Goal: Use online tool/utility: Utilize a website feature to perform a specific function

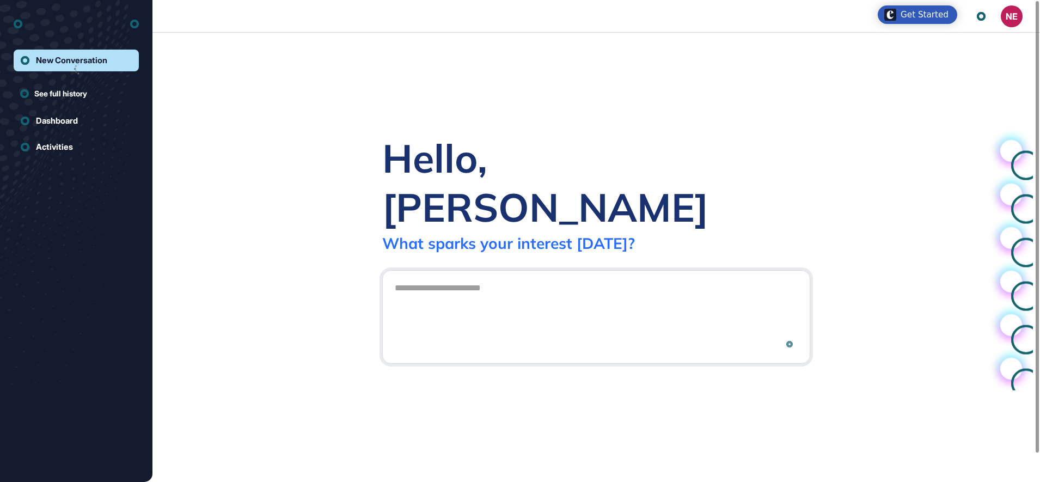
scroll to position [1, 1]
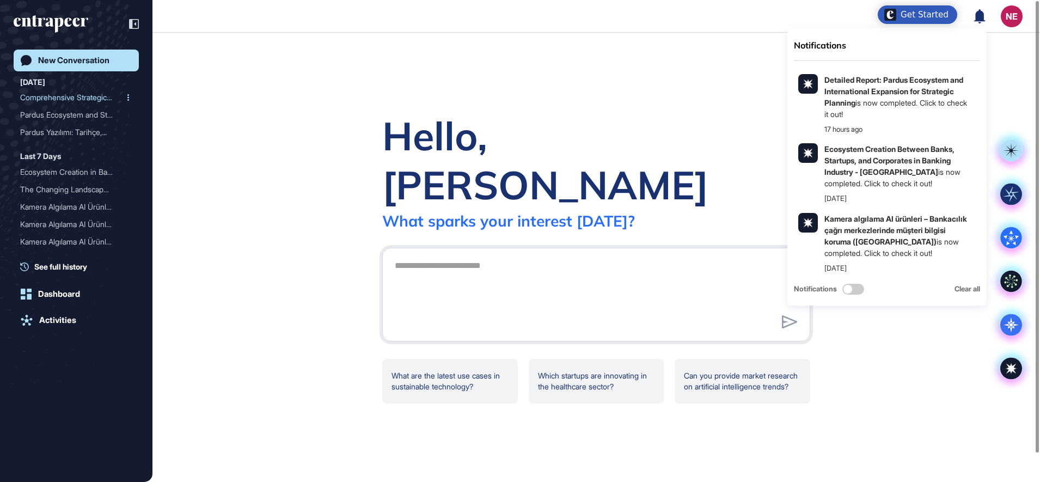
click at [67, 93] on div "Comprehensive Strategic R..." at bounding box center [71, 97] width 103 height 17
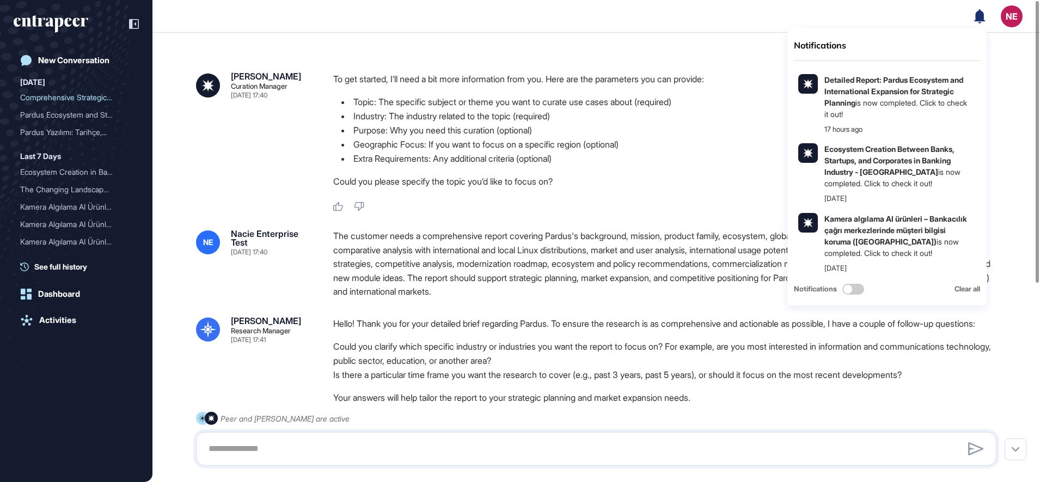
click at [360, 231] on div "The customer needs a comprehensive report covering Pardus's background, mission…" at bounding box center [669, 264] width 672 height 70
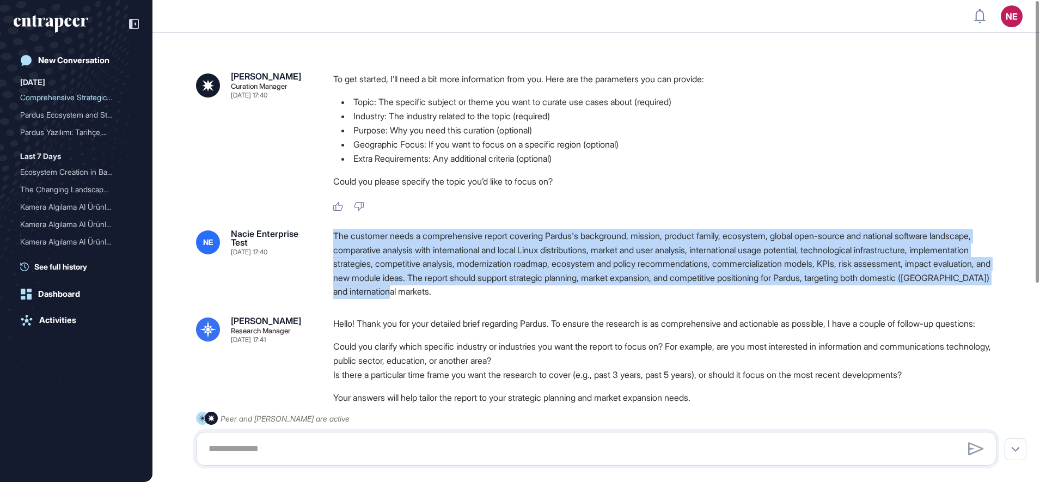
drag, startPoint x: 526, startPoint y: 290, endPoint x: 336, endPoint y: 237, distance: 197.5
click at [336, 237] on div "The customer needs a comprehensive report covering Pardus's background, mission…" at bounding box center [669, 264] width 672 height 70
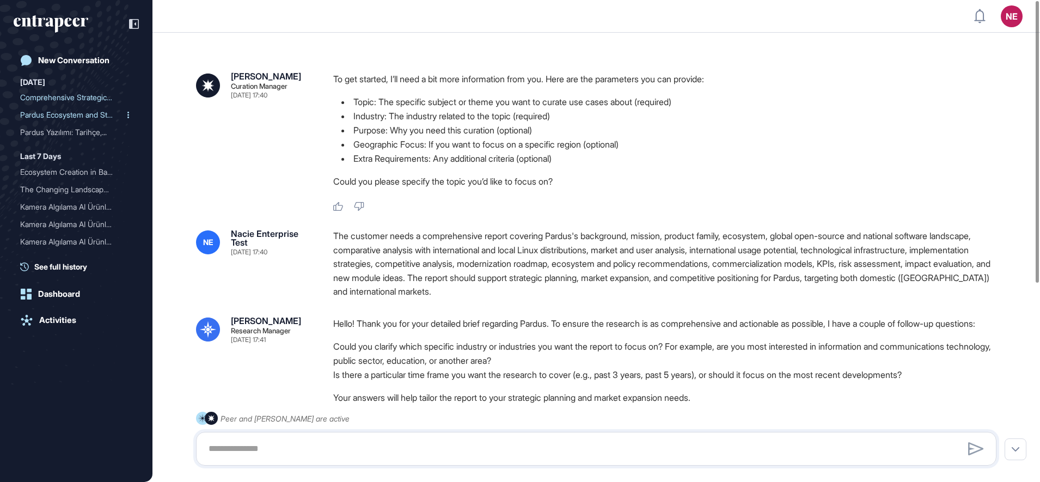
click at [70, 113] on div "Pardus Ecosystem and Stra..." at bounding box center [71, 114] width 103 height 17
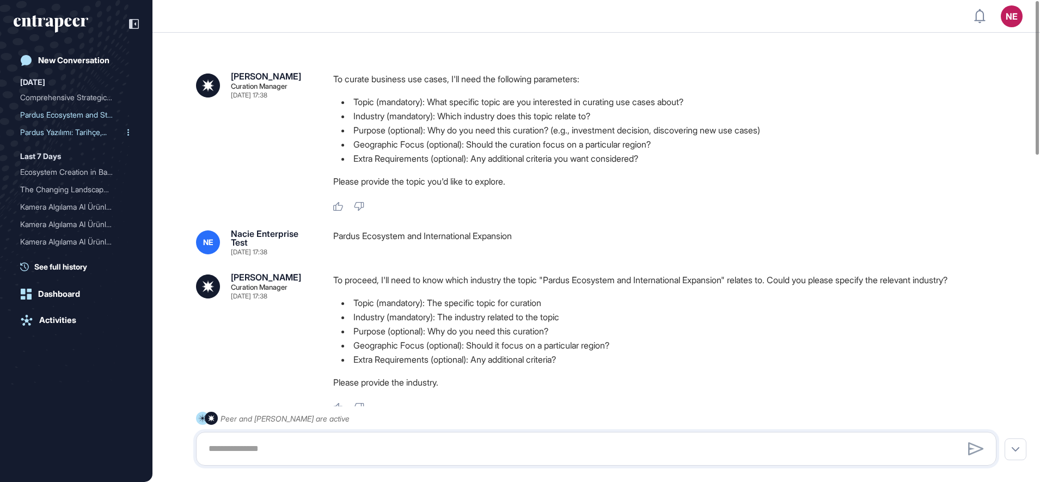
click at [72, 130] on div "Pardus Yazılımı: Tarihçe,..." at bounding box center [71, 132] width 103 height 17
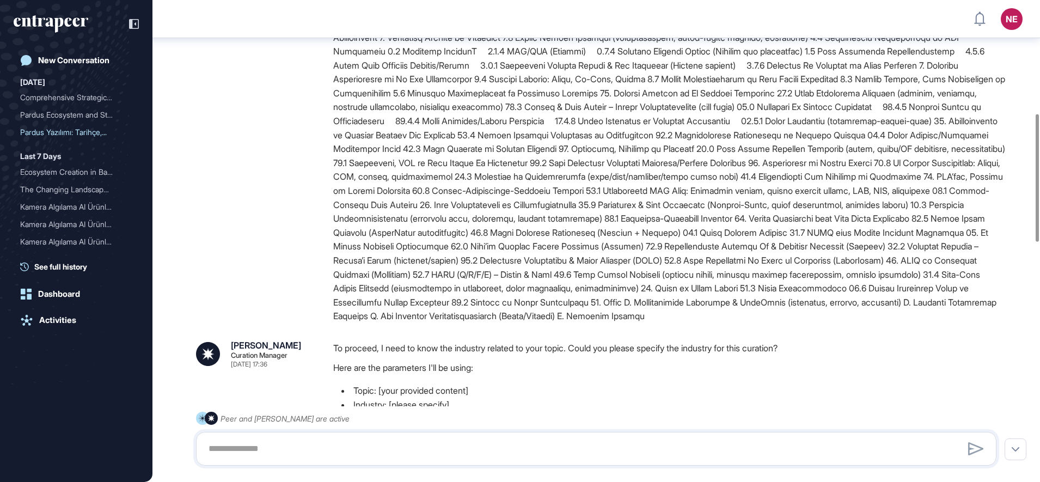
scroll to position [5, 0]
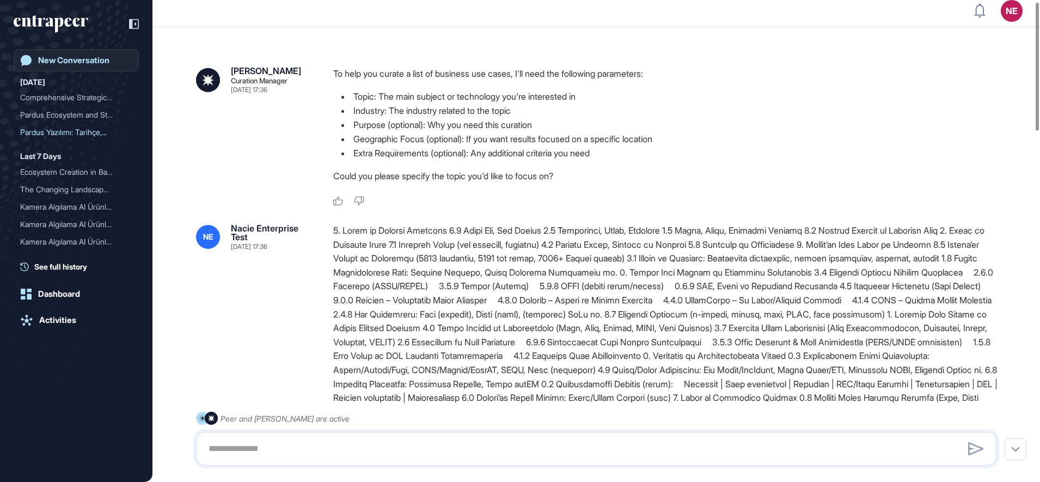
click at [96, 64] on div "New Conversation" at bounding box center [73, 61] width 71 height 10
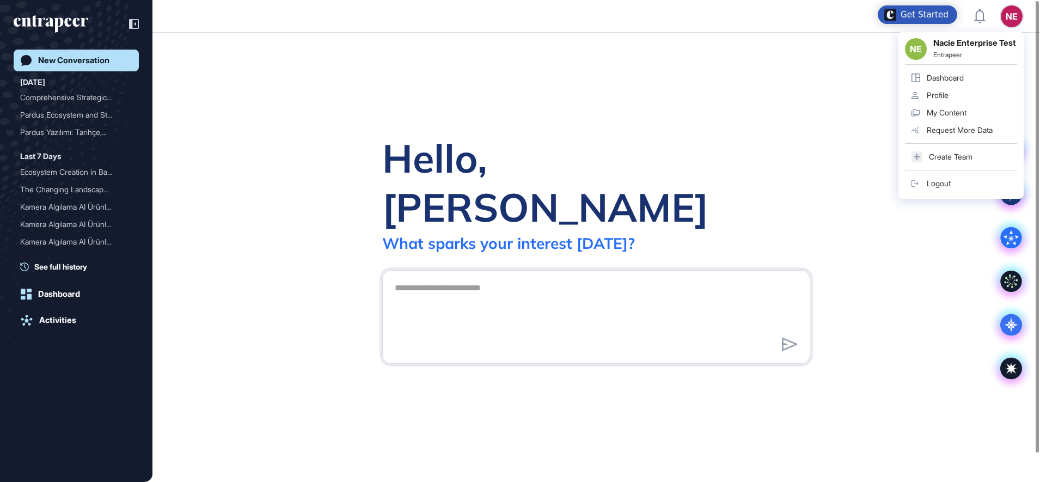
scroll to position [1, 1]
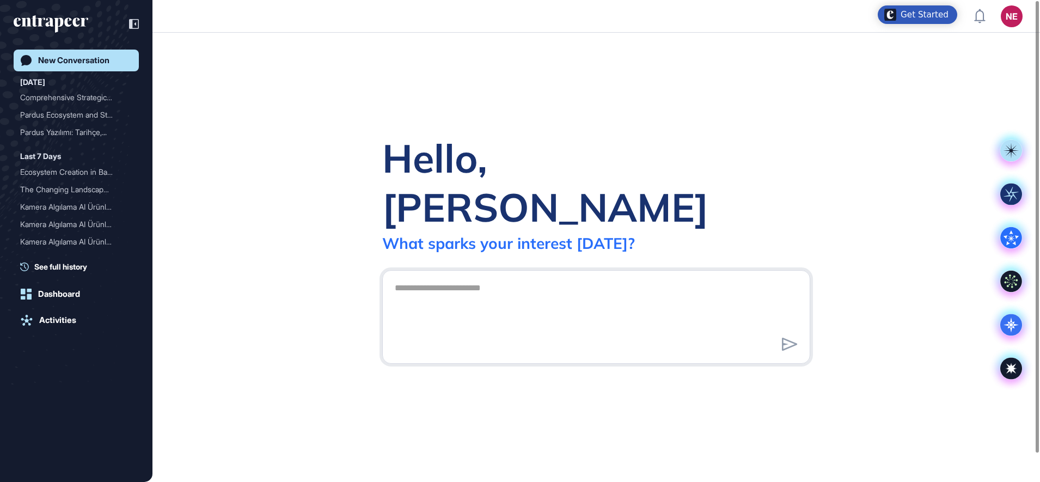
click at [82, 62] on div "New Conversation" at bounding box center [73, 61] width 71 height 10
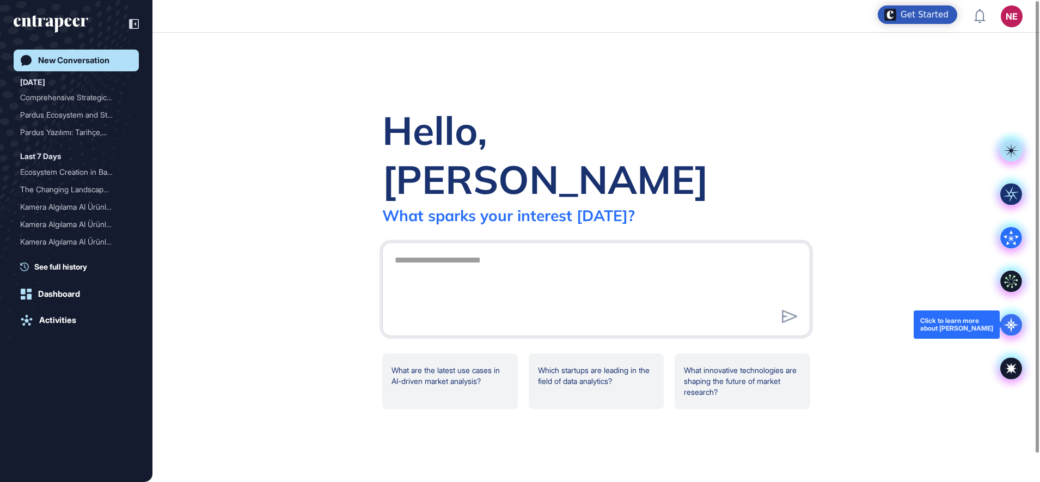
click at [1003, 318] on icon at bounding box center [1011, 325] width 22 height 22
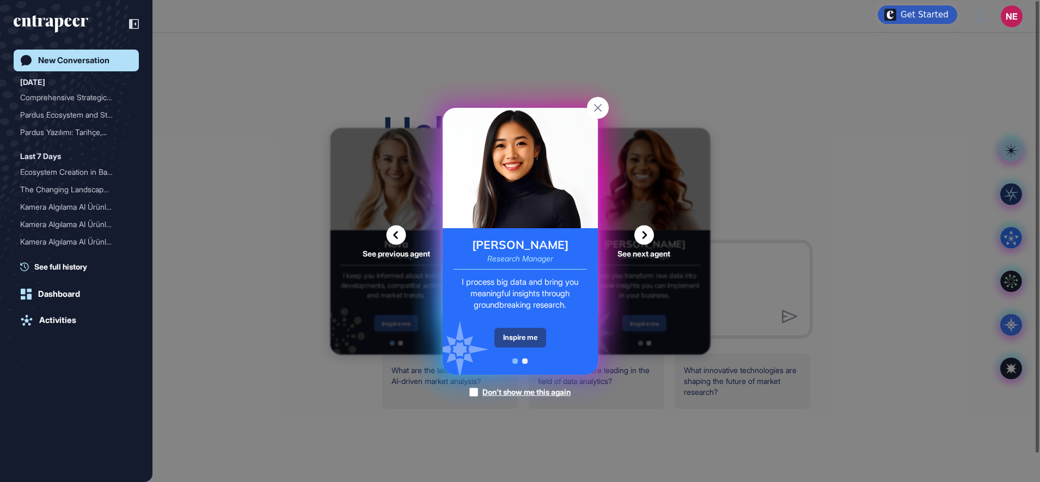
click at [531, 335] on div "Inspire me" at bounding box center [520, 338] width 52 height 20
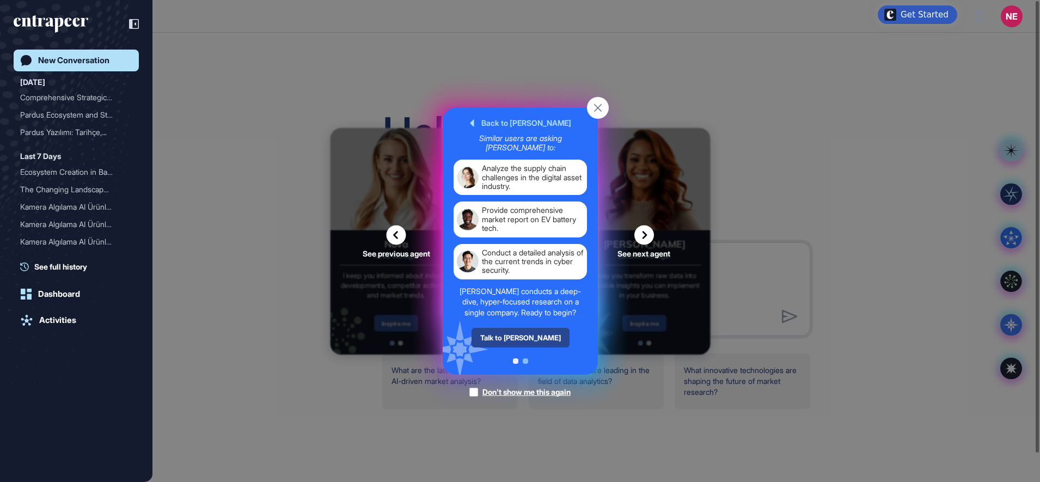
click at [502, 337] on div "Talk to Reese" at bounding box center [520, 338] width 98 height 20
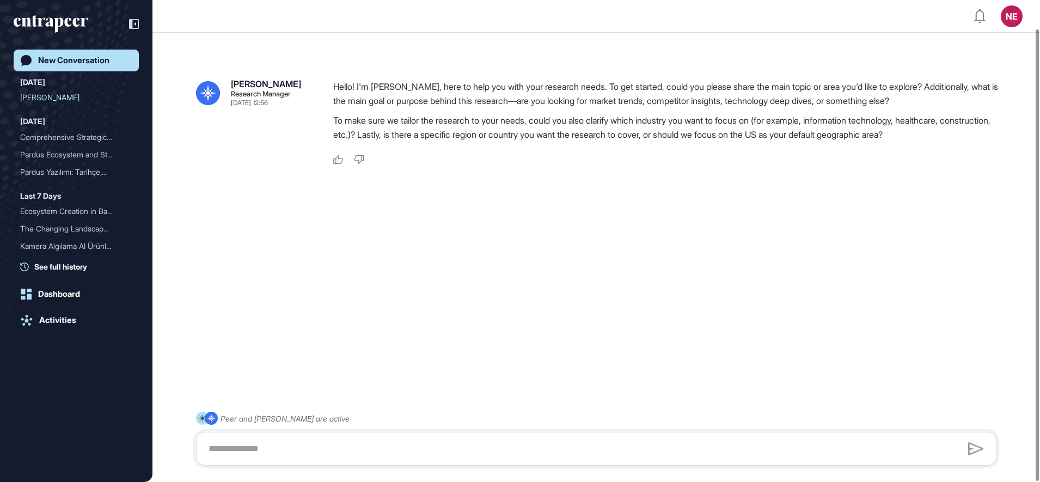
scroll to position [30, 0]
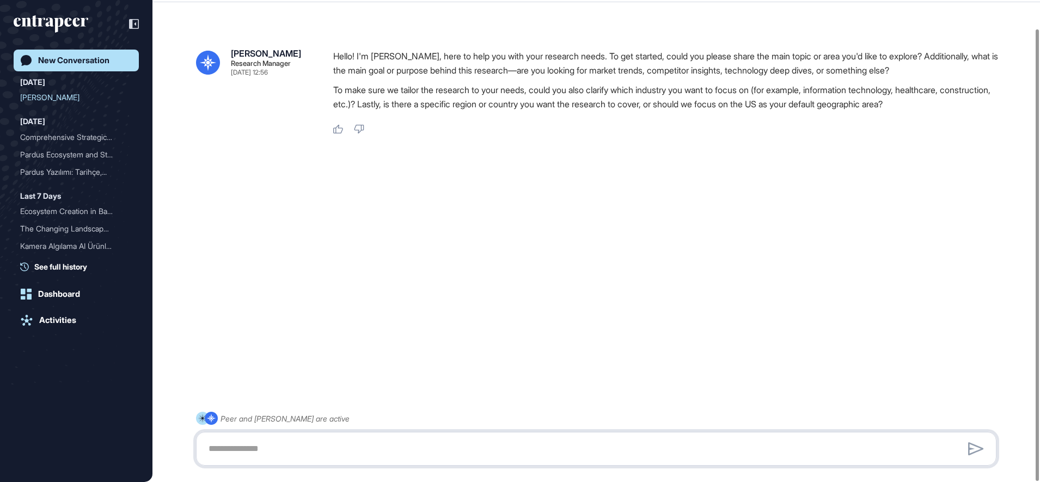
click at [276, 448] on textarea at bounding box center [596, 449] width 788 height 22
paste textarea "**********"
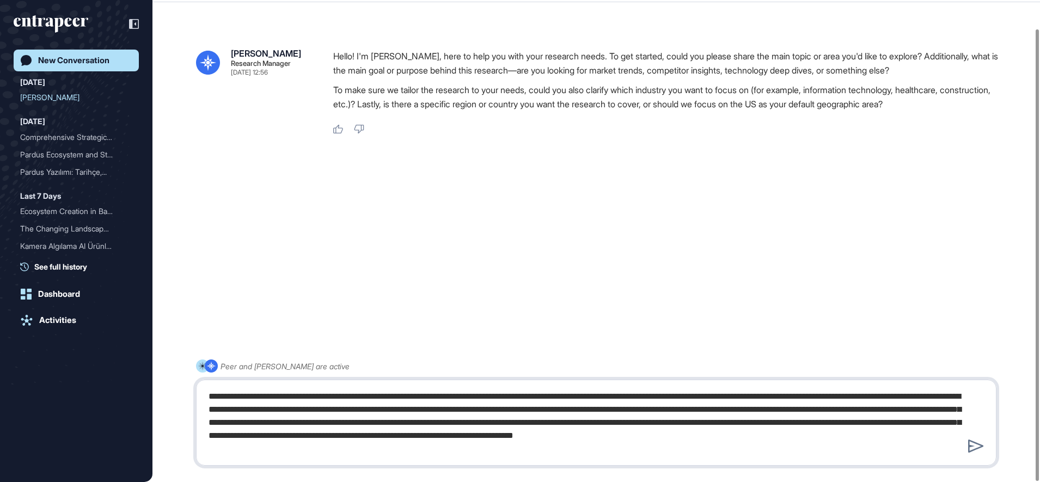
type textarea "**********"
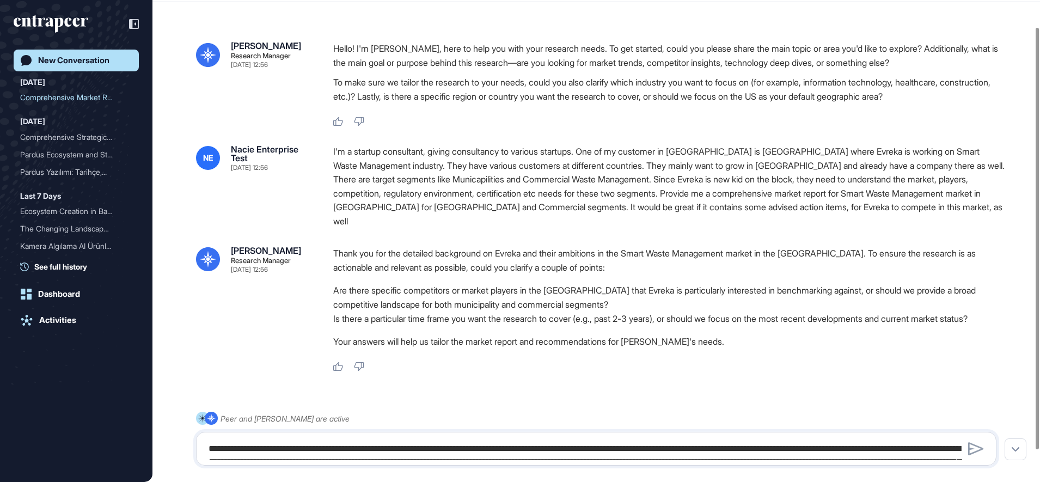
scroll to position [57, 0]
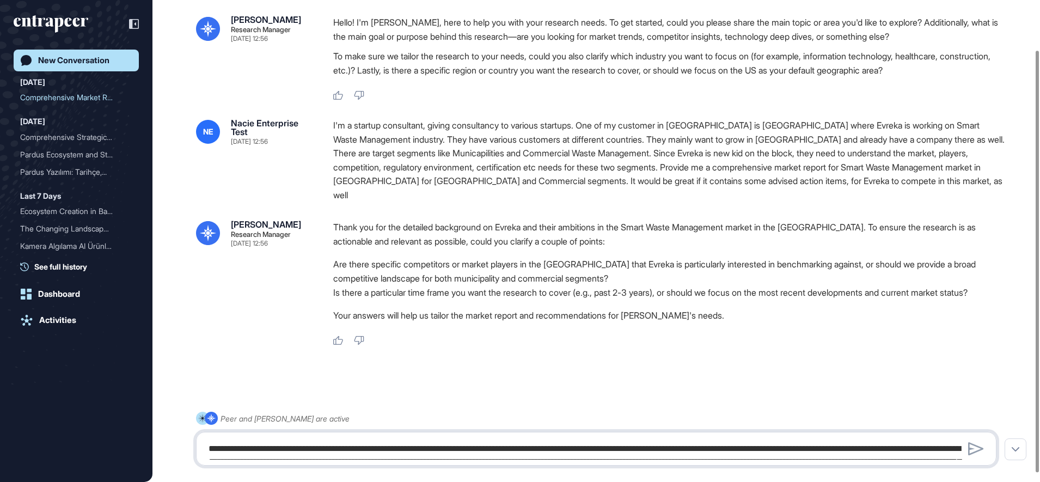
drag, startPoint x: 329, startPoint y: 450, endPoint x: 342, endPoint y: 442, distance: 15.1
click at [330, 450] on textarea "**********" at bounding box center [596, 449] width 788 height 22
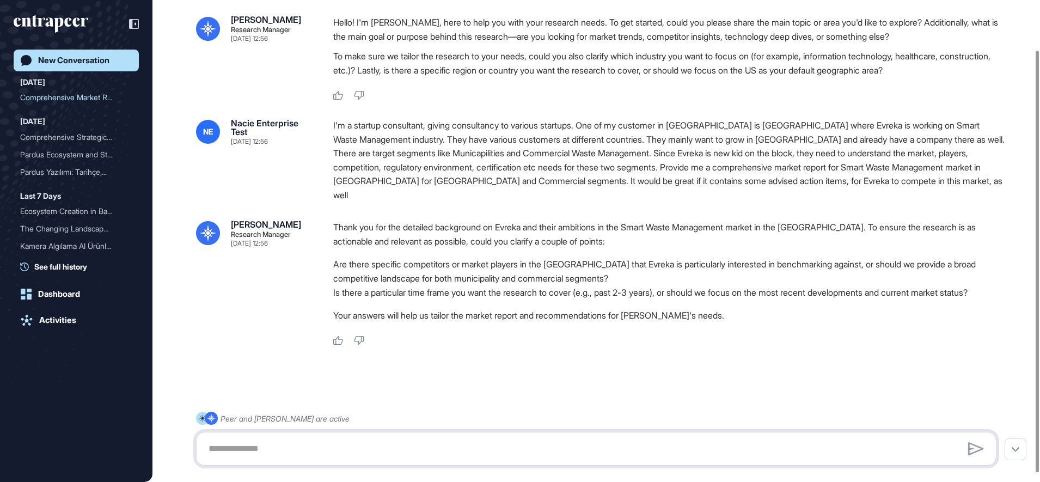
paste textarea "**********"
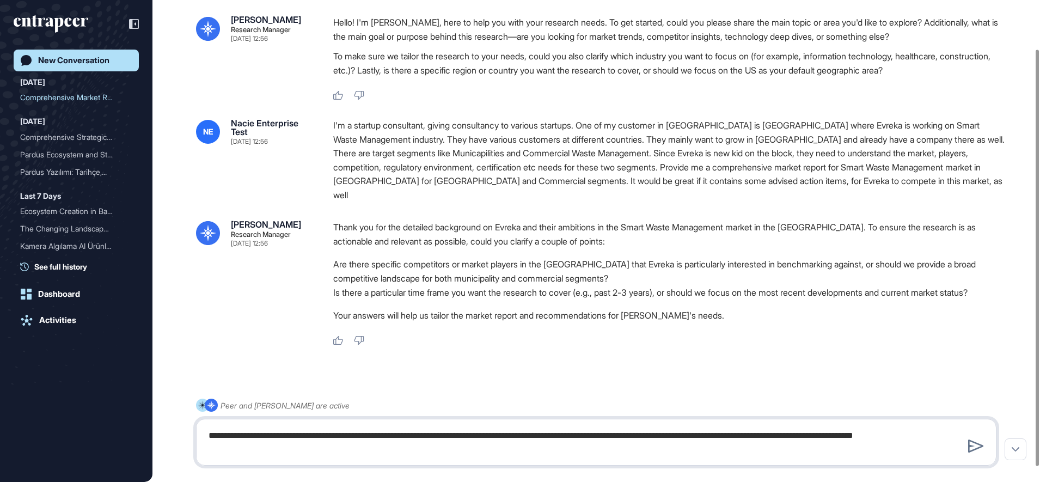
type textarea "**********"
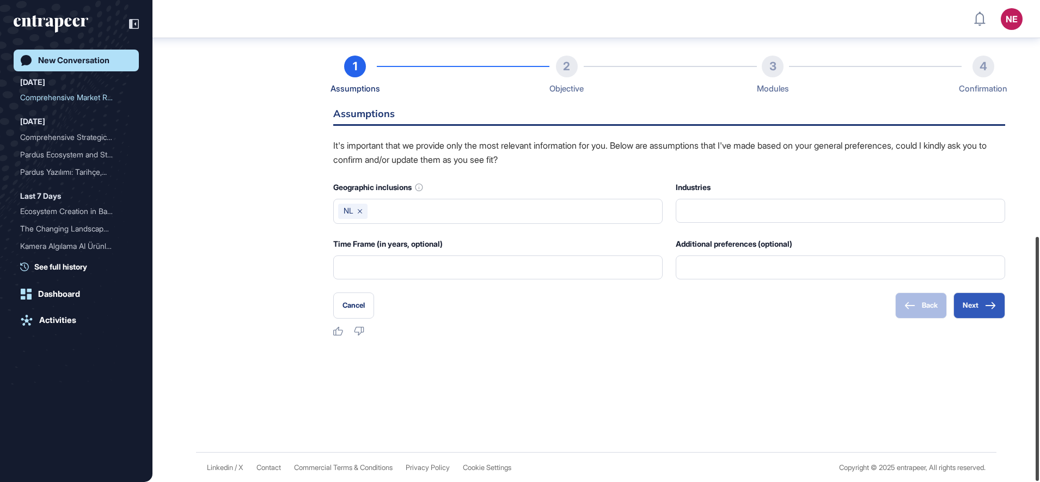
scroll to position [466, 0]
drag, startPoint x: 1042, startPoint y: 354, endPoint x: 1038, endPoint y: 420, distance: 66.5
click at [1039, 421] on html "NE Dashboard Profile My Content Request More Data New Conversation Today Compre…" at bounding box center [520, 241] width 1040 height 482
click at [986, 306] on icon at bounding box center [990, 305] width 11 height 8
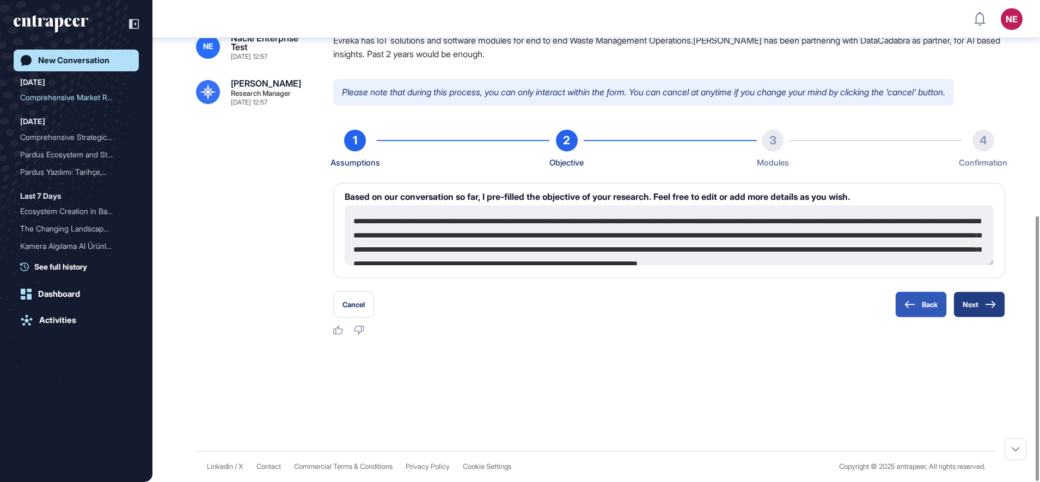
click at [971, 299] on button "Next" at bounding box center [979, 304] width 52 height 26
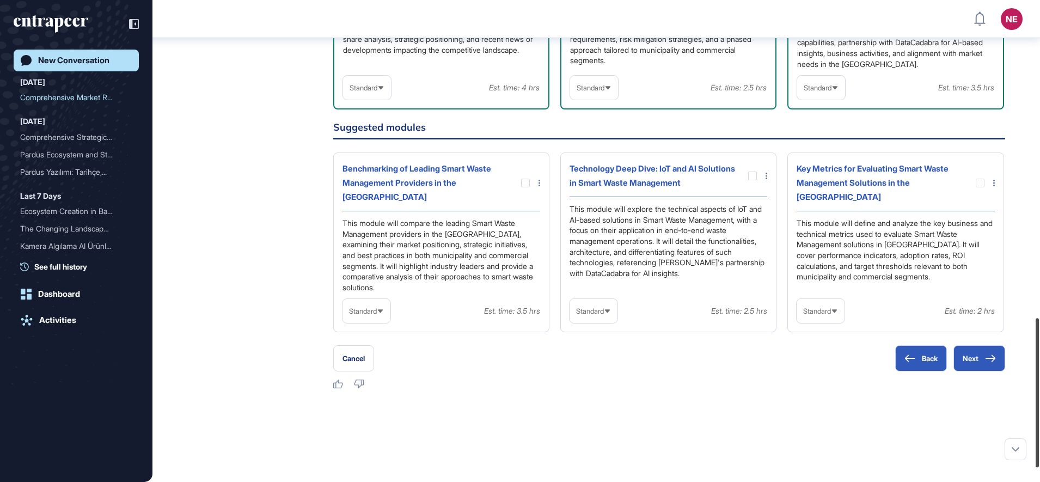
scroll to position [1068, 0]
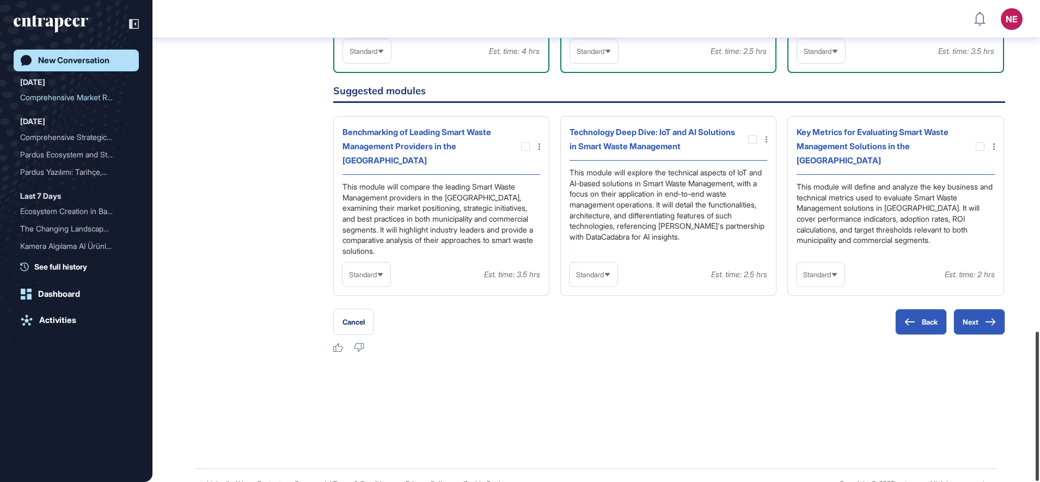
drag, startPoint x: 1038, startPoint y: 213, endPoint x: 1042, endPoint y: 428, distance: 215.0
click at [1039, 428] on html "NE Dashboard Profile My Content Request More Data New Conversation Today Compre…" at bounding box center [520, 241] width 1040 height 482
click at [993, 315] on button "Next" at bounding box center [979, 322] width 52 height 26
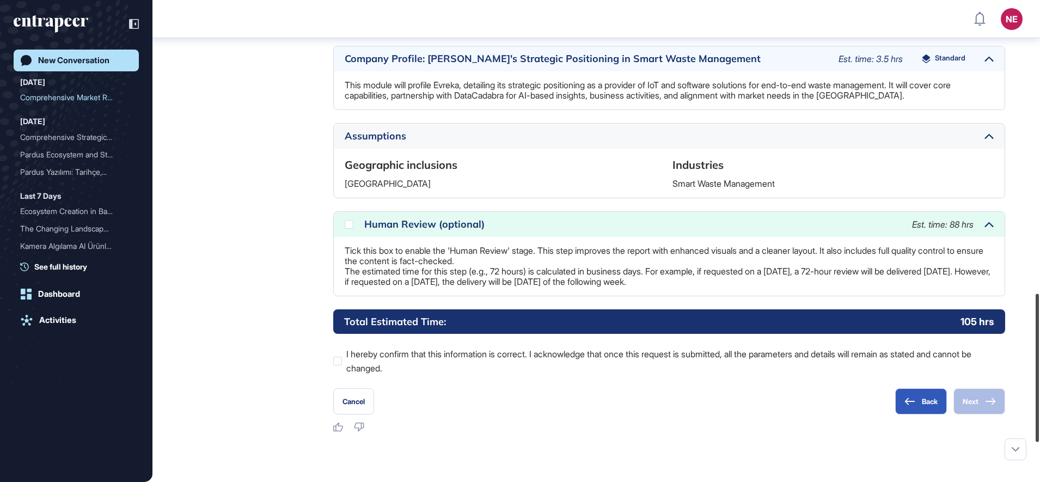
scroll to position [961, 0]
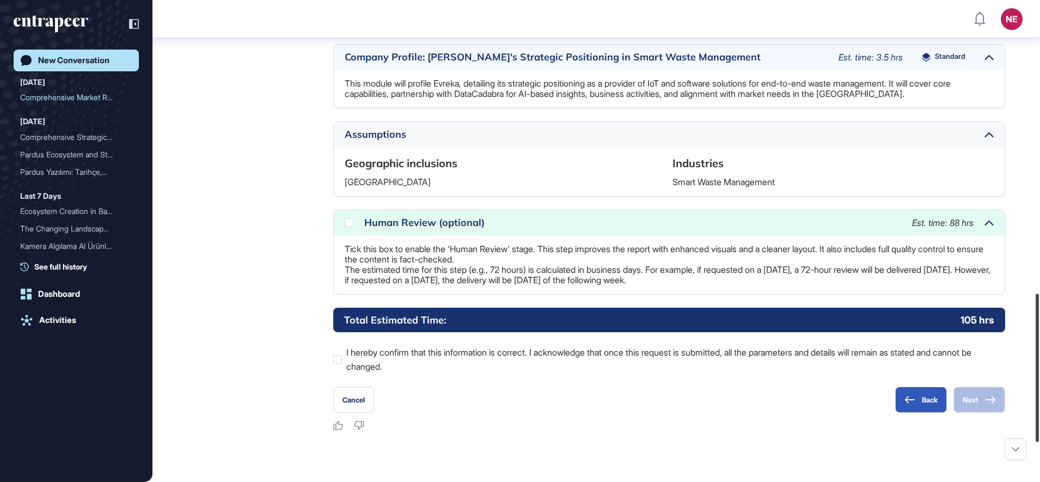
drag, startPoint x: 1038, startPoint y: 211, endPoint x: 1042, endPoint y: 385, distance: 174.2
click at [1039, 385] on html "NE Dashboard Profile My Content Request More Data New Conversation Today Compre…" at bounding box center [520, 241] width 1040 height 482
click at [352, 227] on div at bounding box center [349, 222] width 9 height 9
click at [335, 364] on div at bounding box center [337, 359] width 9 height 9
click at [979, 413] on button "Next" at bounding box center [979, 399] width 52 height 26
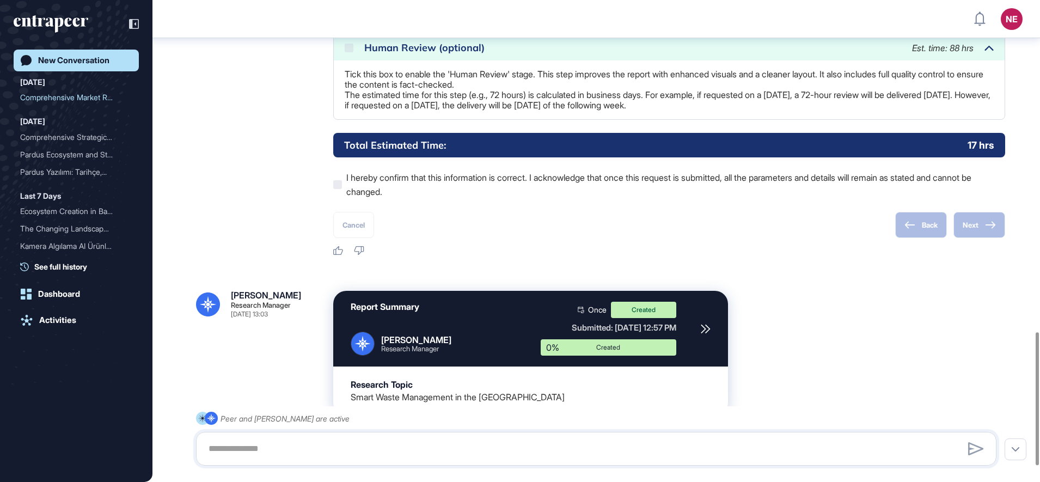
scroll to position [1197, 0]
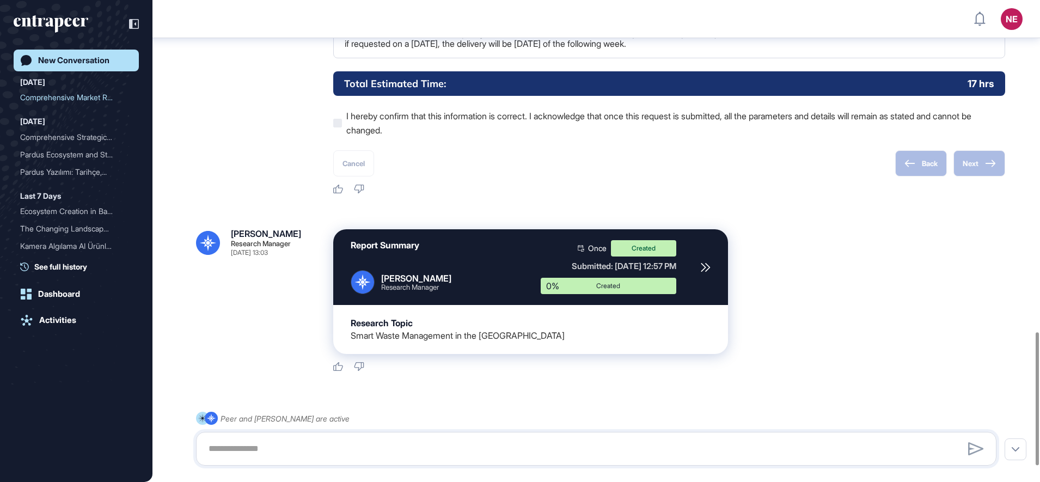
click at [705, 271] on icon at bounding box center [704, 267] width 8 height 8
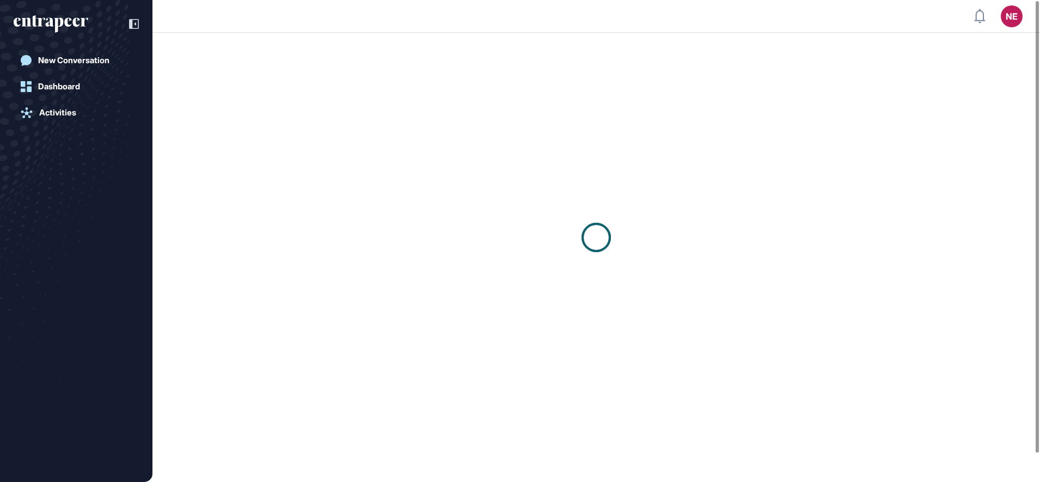
scroll to position [1, 1]
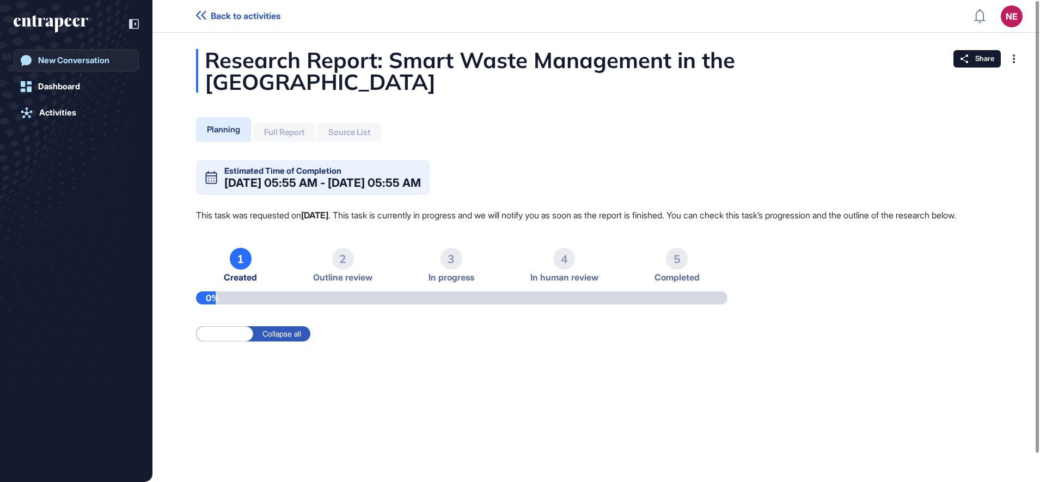
click at [84, 61] on div "New Conversation" at bounding box center [73, 61] width 71 height 10
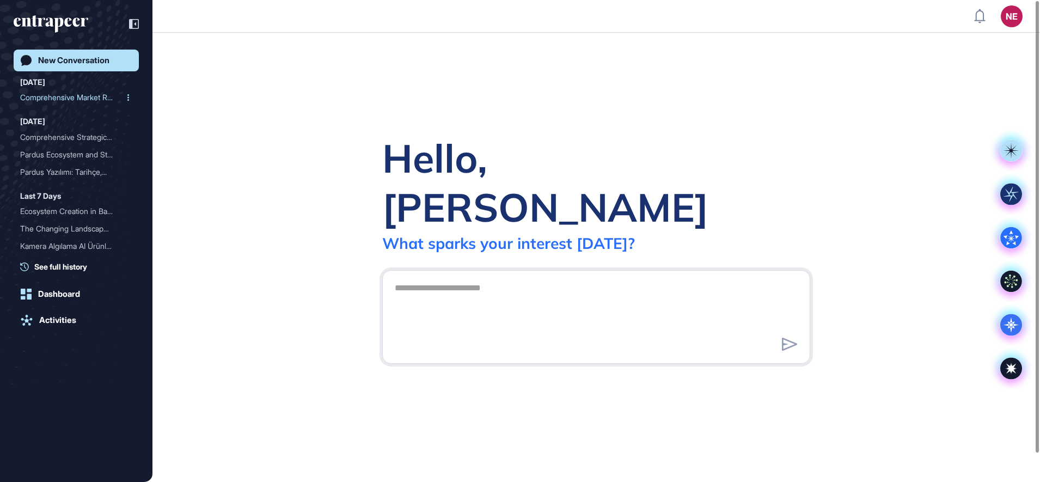
click at [54, 100] on div "Comprehensive Market Repo..." at bounding box center [71, 97] width 103 height 17
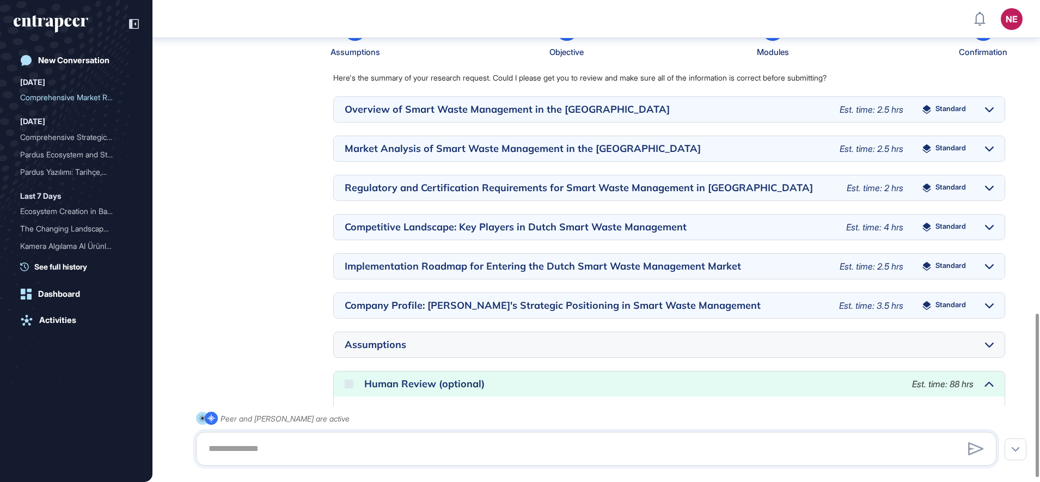
scroll to position [923, 0]
